Goal: Check status: Check status

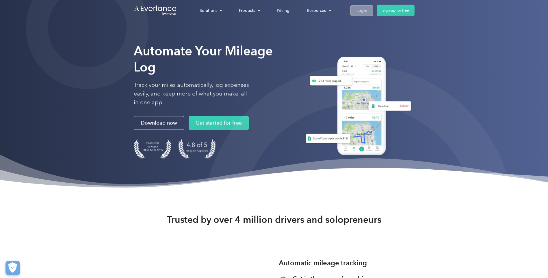
click at [361, 11] on div "Login" at bounding box center [362, 10] width 11 height 7
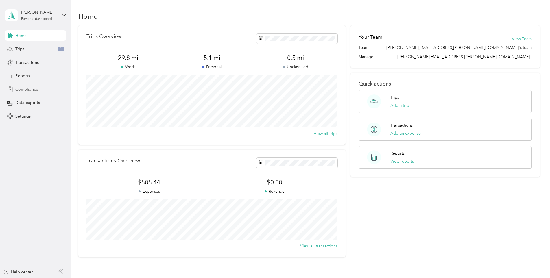
click at [28, 87] on span "Compliance" at bounding box center [26, 89] width 23 height 6
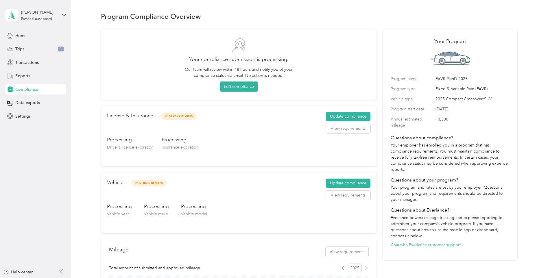
click at [64, 14] on icon at bounding box center [64, 15] width 4 height 4
drag, startPoint x: 217, startPoint y: 36, endPoint x: 304, endPoint y: 4, distance: 93.1
click at [217, 36] on div "Your compliance submission is processing. Our team will review within 48 hours …" at bounding box center [238, 64] width 275 height 71
click at [15, 36] on span "Home" at bounding box center [20, 36] width 11 height 6
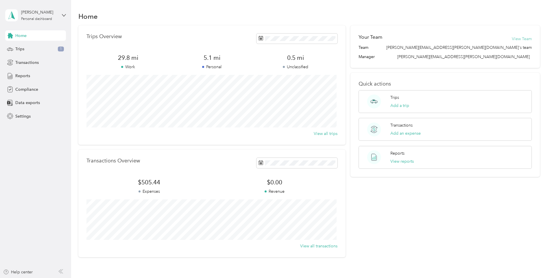
click at [517, 41] on button "View Team" at bounding box center [522, 39] width 20 height 6
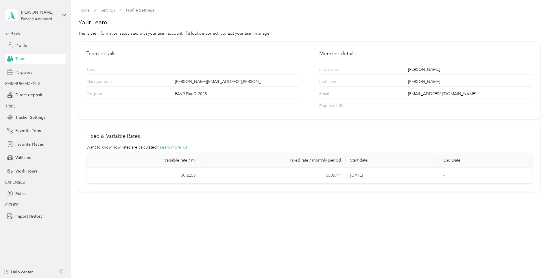
click at [22, 71] on span "Purposes" at bounding box center [23, 72] width 17 height 6
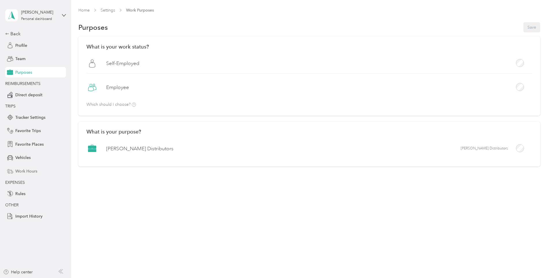
click at [26, 173] on span "Work Hours" at bounding box center [26, 171] width 22 height 6
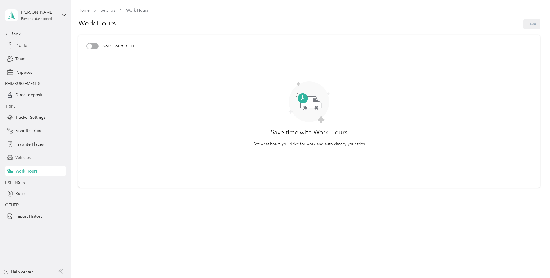
click at [27, 156] on span "Vehicles" at bounding box center [22, 158] width 15 height 6
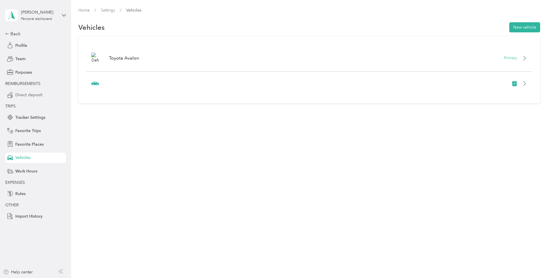
click at [25, 94] on span "Direct deposit" at bounding box center [28, 95] width 27 height 6
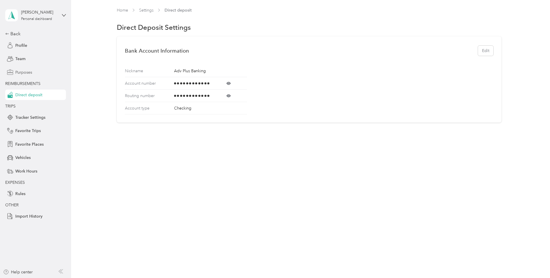
click at [29, 71] on span "Purposes" at bounding box center [23, 72] width 17 height 6
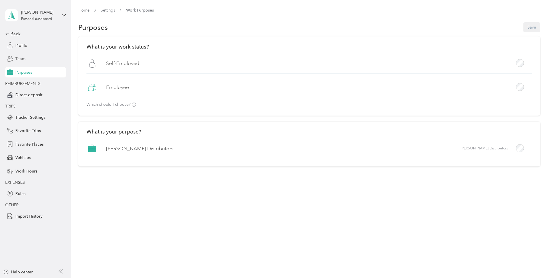
click at [21, 58] on span "Team" at bounding box center [20, 59] width 10 height 6
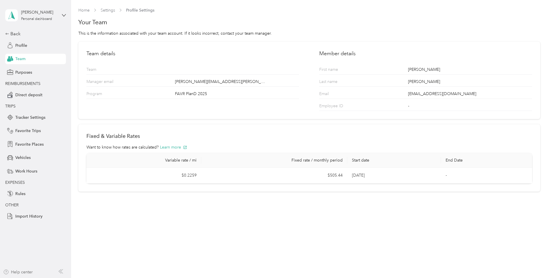
click at [21, 271] on div "Help center" at bounding box center [17, 272] width 29 height 6
click at [22, 45] on span "Profile" at bounding box center [21, 45] width 12 height 6
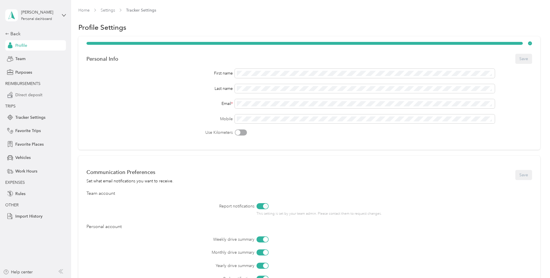
click at [28, 96] on span "Direct deposit" at bounding box center [28, 95] width 27 height 6
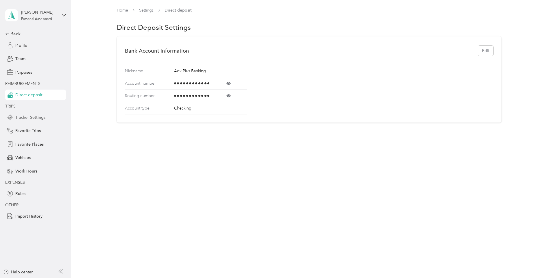
click at [34, 118] on span "Tracker Settings" at bounding box center [30, 117] width 30 height 6
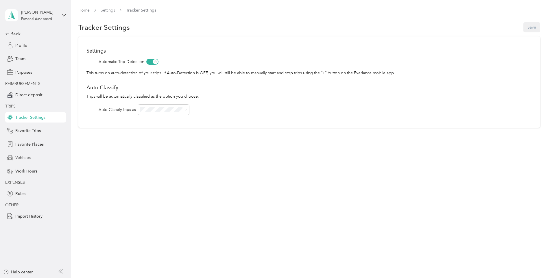
click at [23, 158] on span "Vehicles" at bounding box center [22, 158] width 15 height 6
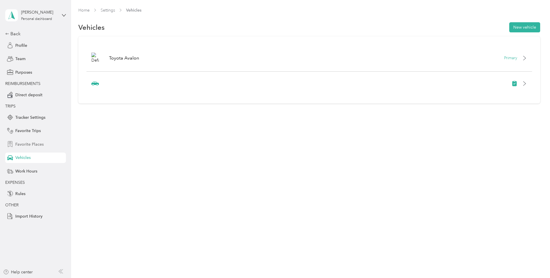
click at [22, 143] on span "Favorite Places" at bounding box center [29, 144] width 28 height 6
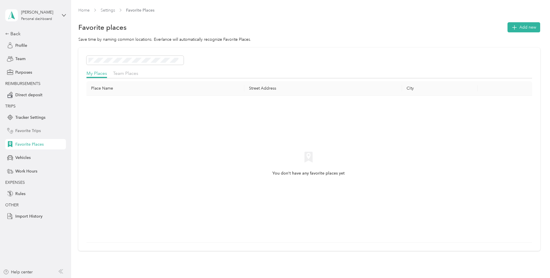
click at [24, 129] on span "Favorite Trips" at bounding box center [27, 131] width 25 height 6
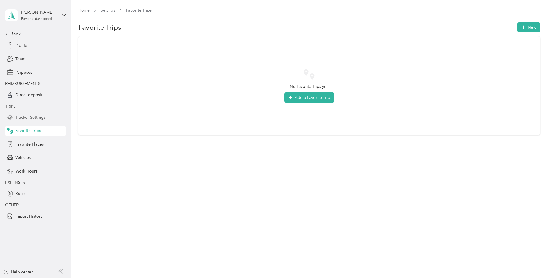
click at [26, 118] on span "Tracker Settings" at bounding box center [30, 117] width 30 height 6
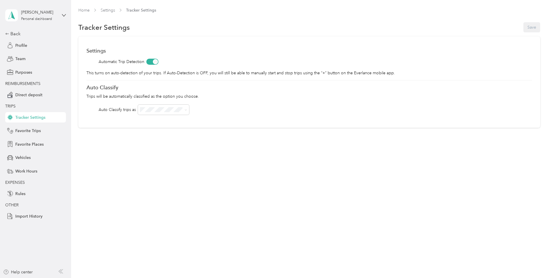
click at [58, 17] on div "[PERSON_NAME][DEMOGRAPHIC_DATA] Personal dashboard" at bounding box center [35, 15] width 61 height 20
click at [55, 88] on div "Back Profile Team Purposes REIMBURSEMENTS Direct deposit TRIPS Tracker Settings…" at bounding box center [35, 125] width 61 height 191
click at [84, 10] on link "Home" at bounding box center [83, 10] width 11 height 5
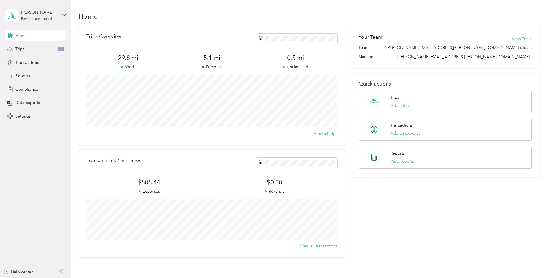
drag, startPoint x: 191, startPoint y: 15, endPoint x: 205, endPoint y: 13, distance: 13.7
click at [191, 15] on div "Home" at bounding box center [309, 16] width 462 height 12
drag, startPoint x: 21, startPoint y: 52, endPoint x: 25, endPoint y: 46, distance: 7.1
click at [21, 52] on div "Trips" at bounding box center [35, 49] width 61 height 10
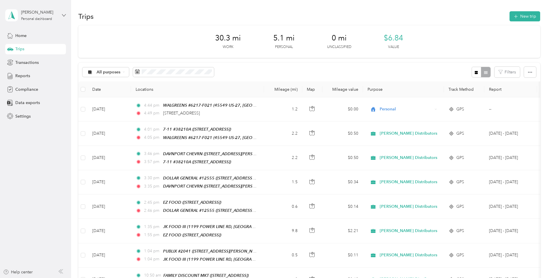
click at [65, 14] on icon at bounding box center [64, 15] width 4 height 4
click at [25, 87] on span "Compliance" at bounding box center [26, 89] width 23 height 6
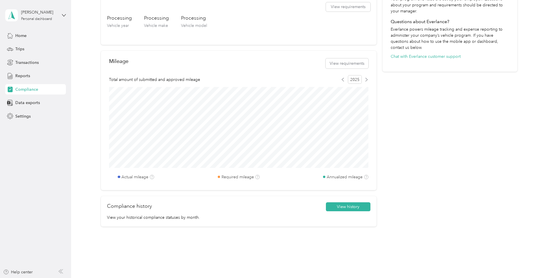
scroll to position [205, 0]
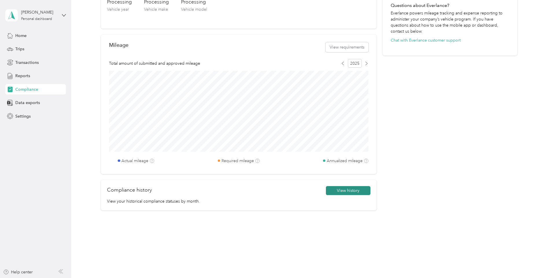
click at [343, 190] on button "View history" at bounding box center [348, 190] width 45 height 9
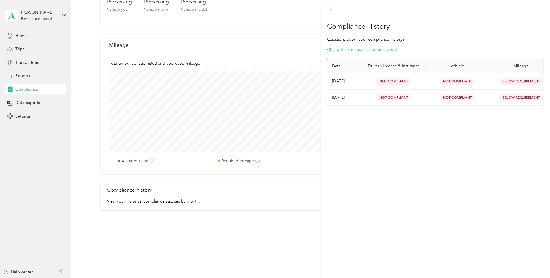
click at [344, 81] on td "[DATE]" at bounding box center [344, 81] width 35 height 16
click at [345, 81] on td "[DATE]" at bounding box center [344, 81] width 35 height 16
drag, startPoint x: 345, startPoint y: 81, endPoint x: 417, endPoint y: 27, distance: 90.4
click at [416, 27] on h1 "Compliance History" at bounding box center [435, 26] width 217 height 14
click at [354, 51] on button "Chat with Everlance customer support" at bounding box center [362, 50] width 70 height 6
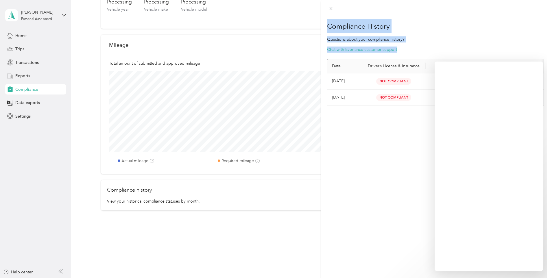
drag, startPoint x: 504, startPoint y: 289, endPoint x: 486, endPoint y: 290, distance: 18.0
click at [486, 278] on html "[PERSON_NAME] Personal dashboard Home Trips Transactions Reports Compliance Dat…" at bounding box center [273, 139] width 547 height 278
click at [269, 256] on div "Compliance History Questions about your compliance history? Chat with Everlance…" at bounding box center [275, 139] width 550 height 278
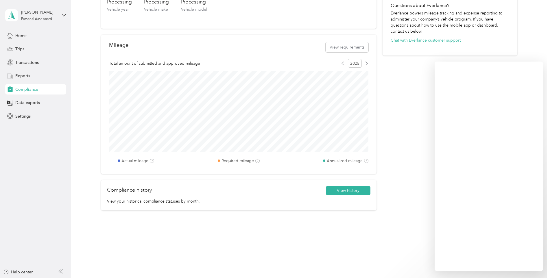
click at [60, 15] on div "[PERSON_NAME][DEMOGRAPHIC_DATA] Personal dashboard" at bounding box center [35, 15] width 61 height 20
click at [23, 47] on div "Log out" at bounding box center [21, 48] width 22 height 6
